Goal: Check status: Check status

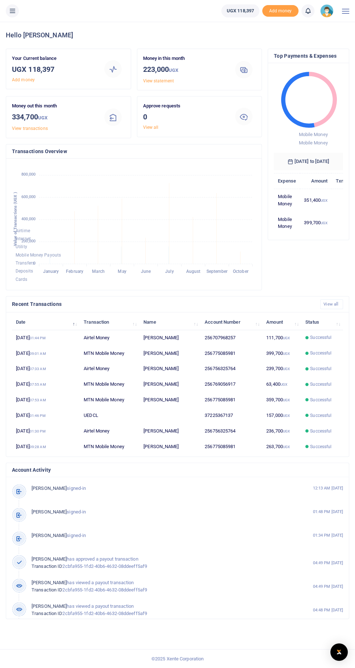
scroll to position [0, 0]
click at [14, 7] on icon at bounding box center [12, 11] width 7 height 8
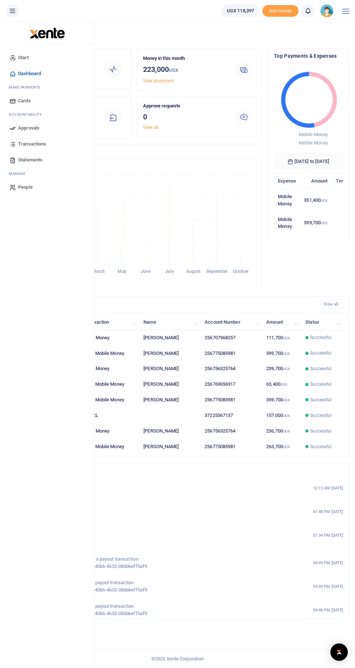
click at [19, 157] on span "Statements" at bounding box center [30, 159] width 24 height 7
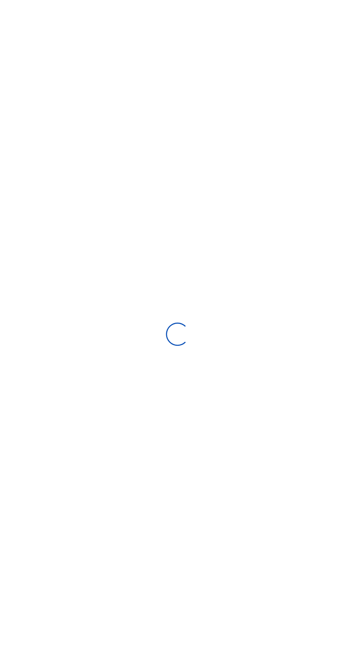
select select "ALL"
type input "[DATE] - [DATE]"
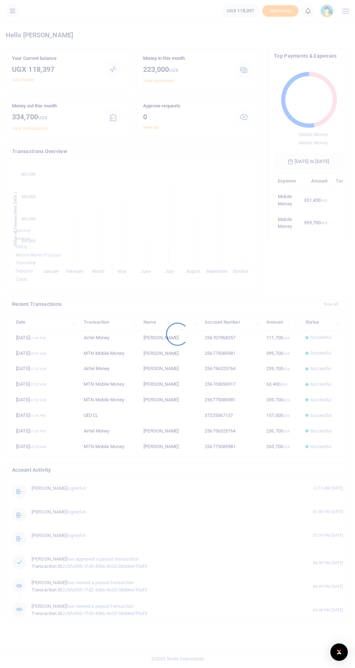
scroll to position [106, 69]
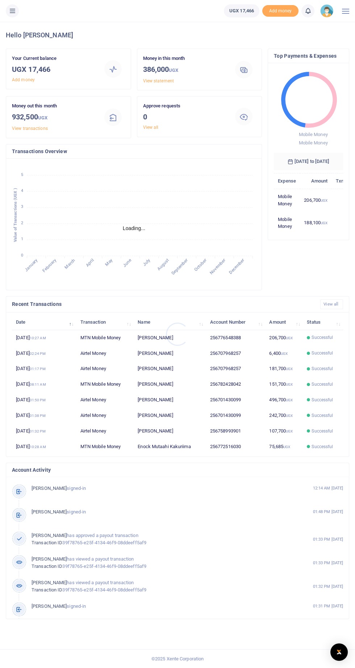
scroll to position [0, 0]
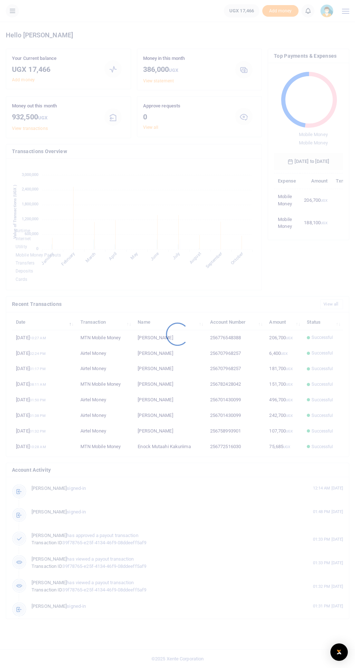
scroll to position [119, 244]
